Goal: Task Accomplishment & Management: Use online tool/utility

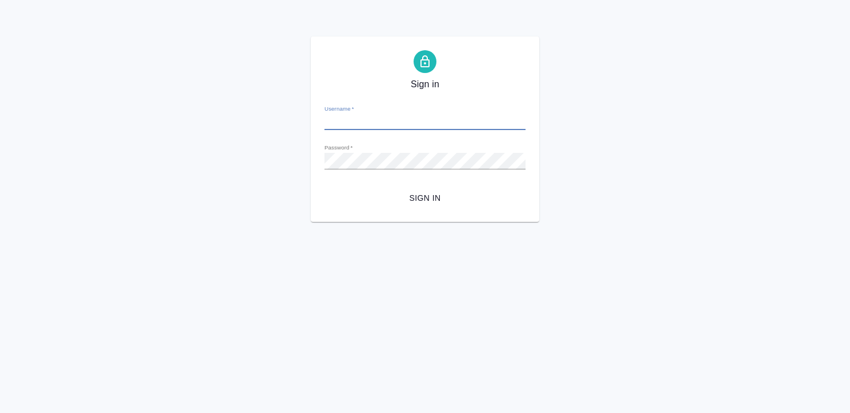
type input "k.kritskaya@awatera.com"
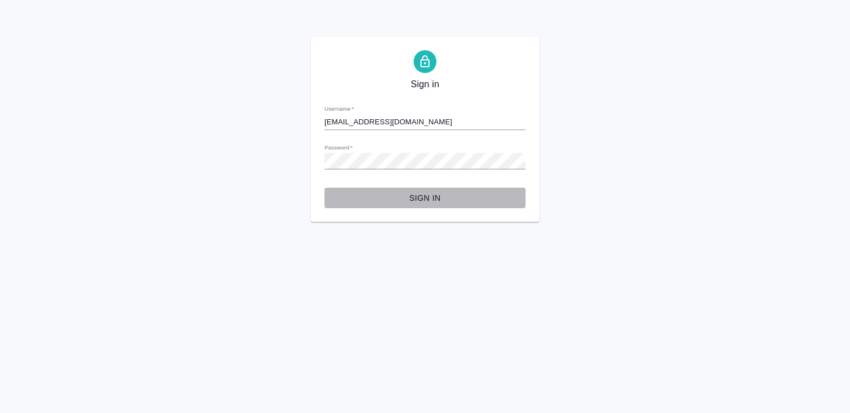
click at [425, 199] on span "Sign in" at bounding box center [424, 198] width 183 height 14
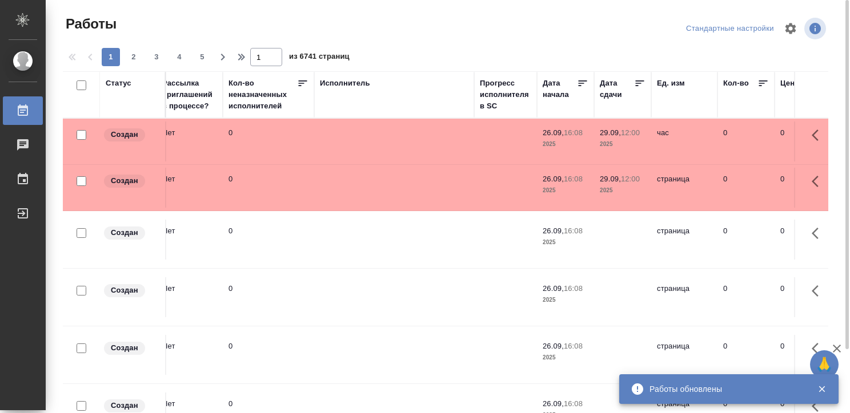
scroll to position [0, 618]
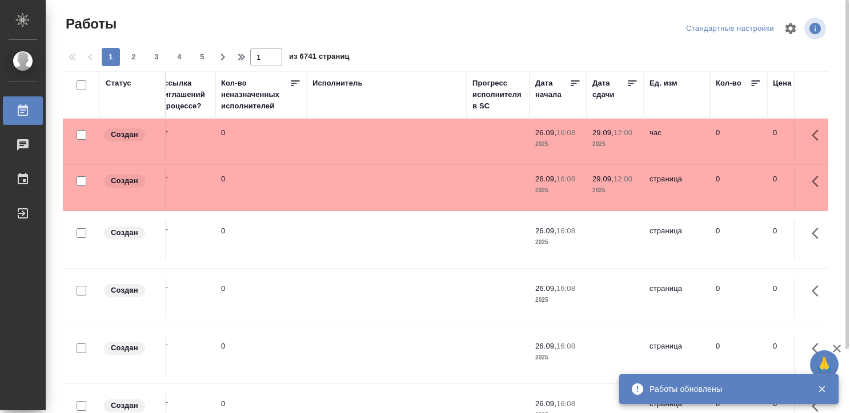
click at [353, 84] on div "Исполнитель" at bounding box center [337, 83] width 50 height 11
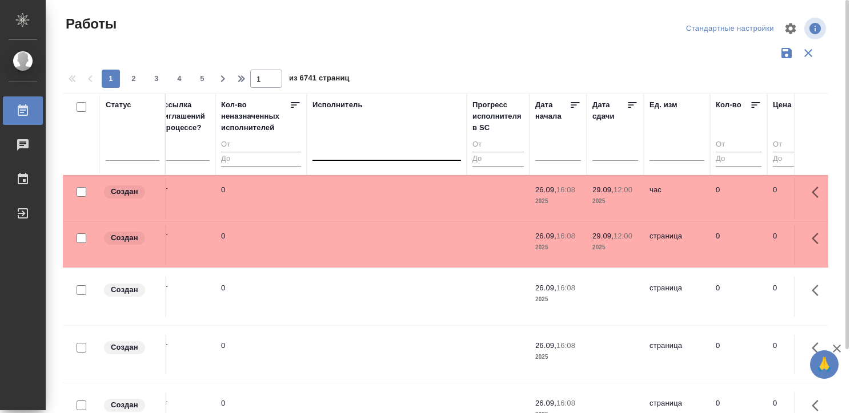
click at [335, 145] on div at bounding box center [386, 149] width 148 height 17
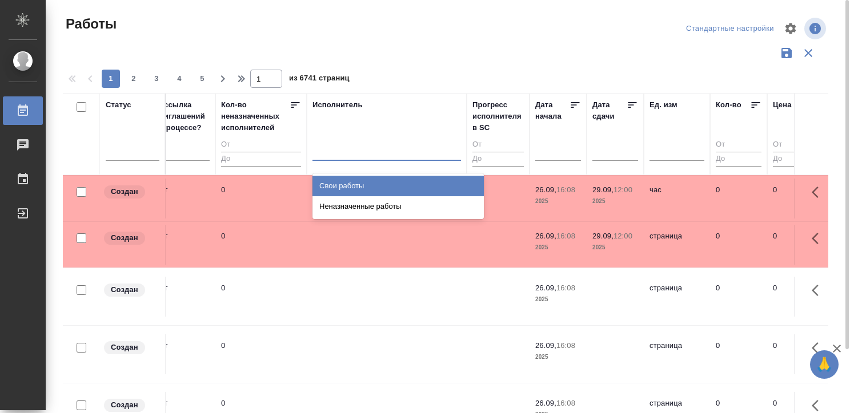
click at [341, 176] on div "Свои работы" at bounding box center [397, 186] width 171 height 21
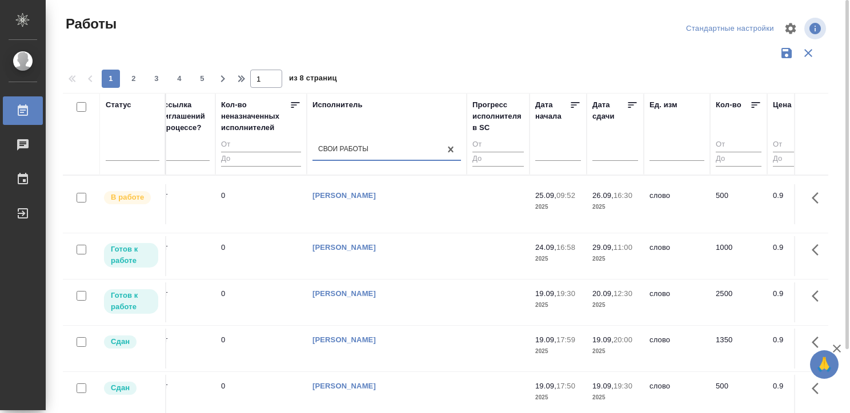
click at [381, 208] on td "[PERSON_NAME]" at bounding box center [387, 204] width 160 height 40
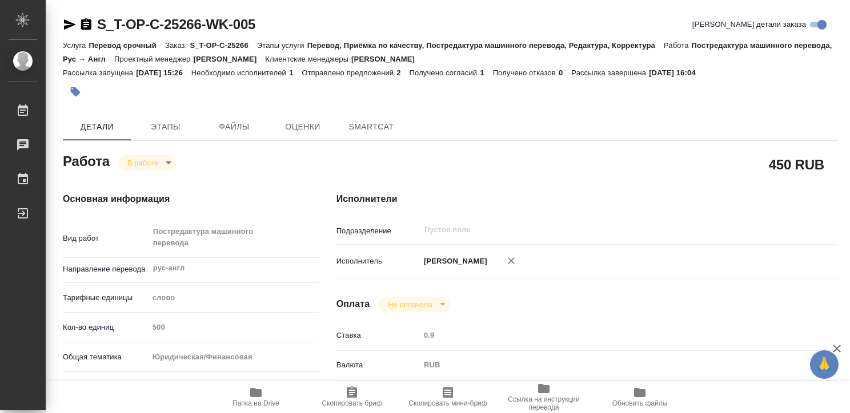
type textarea "x"
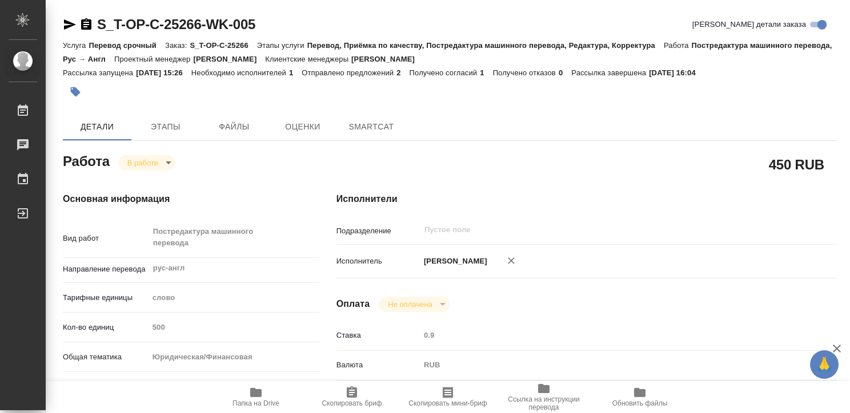
type textarea "x"
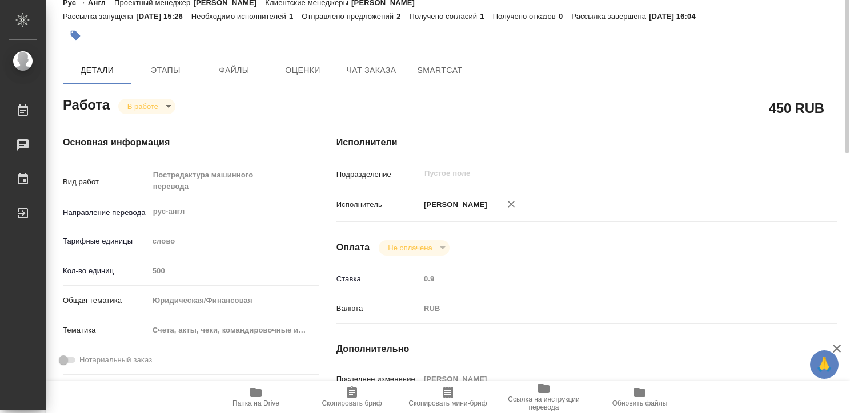
type textarea "x"
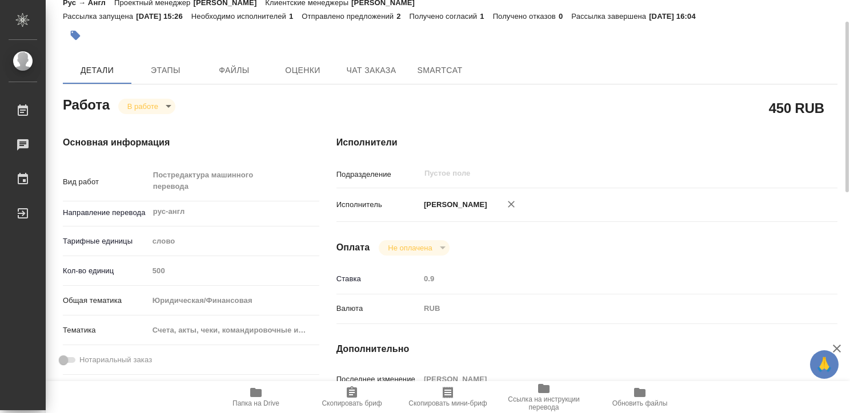
scroll to position [55, 0]
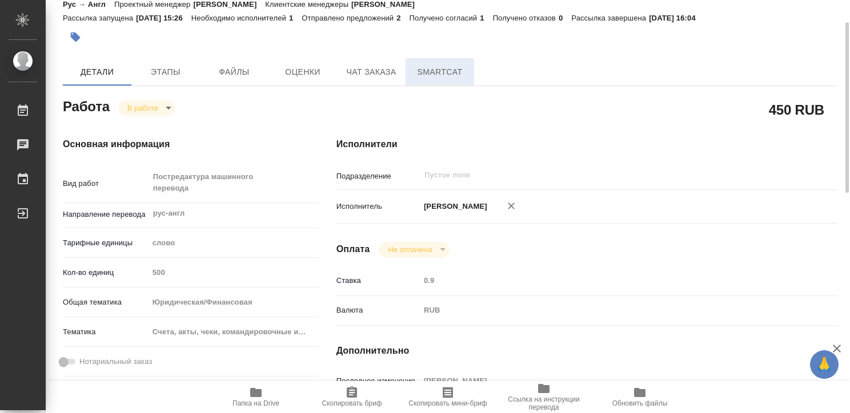
type textarea "x"
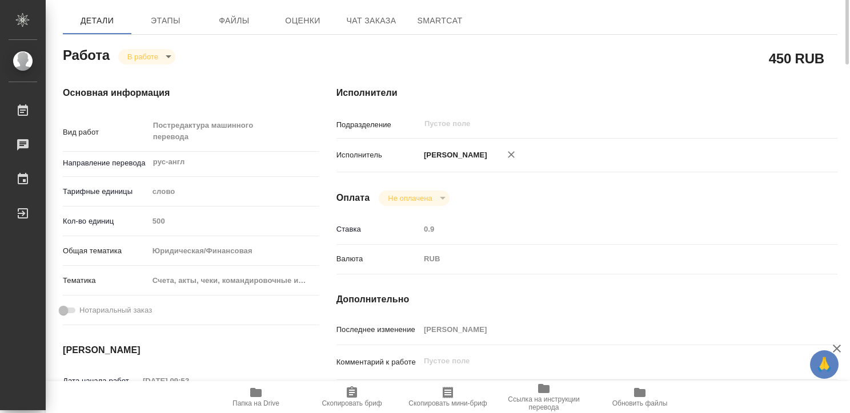
scroll to position [0, 0]
